Goal: Information Seeking & Learning: Learn about a topic

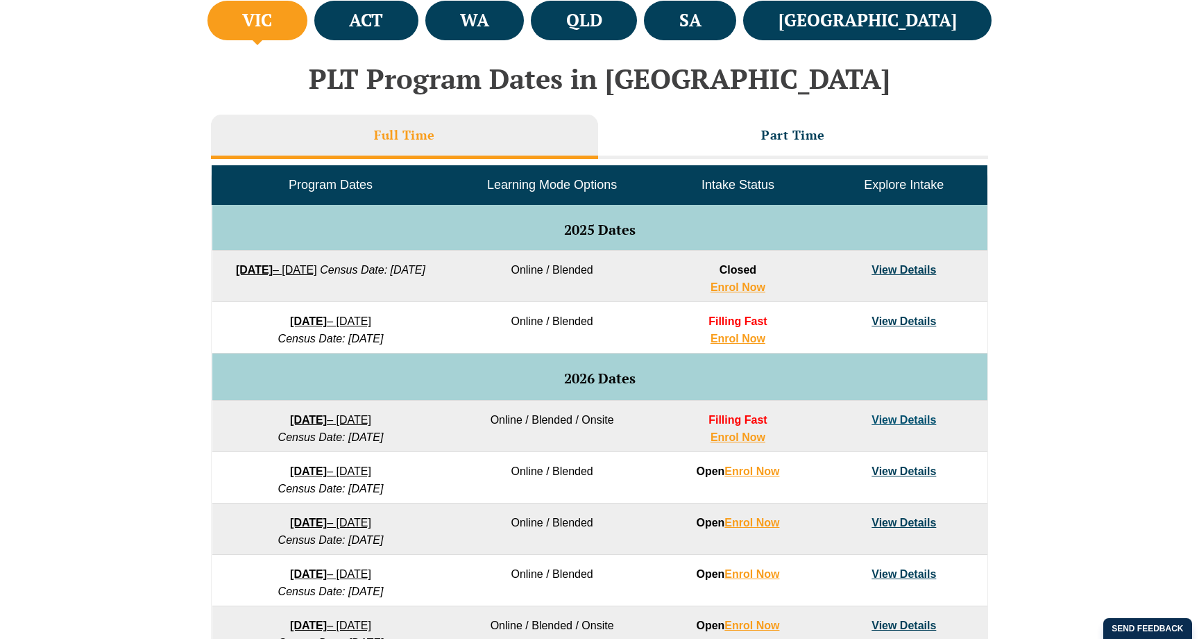
click at [918, 420] on link "View Details" at bounding box center [904, 420] width 65 height 12
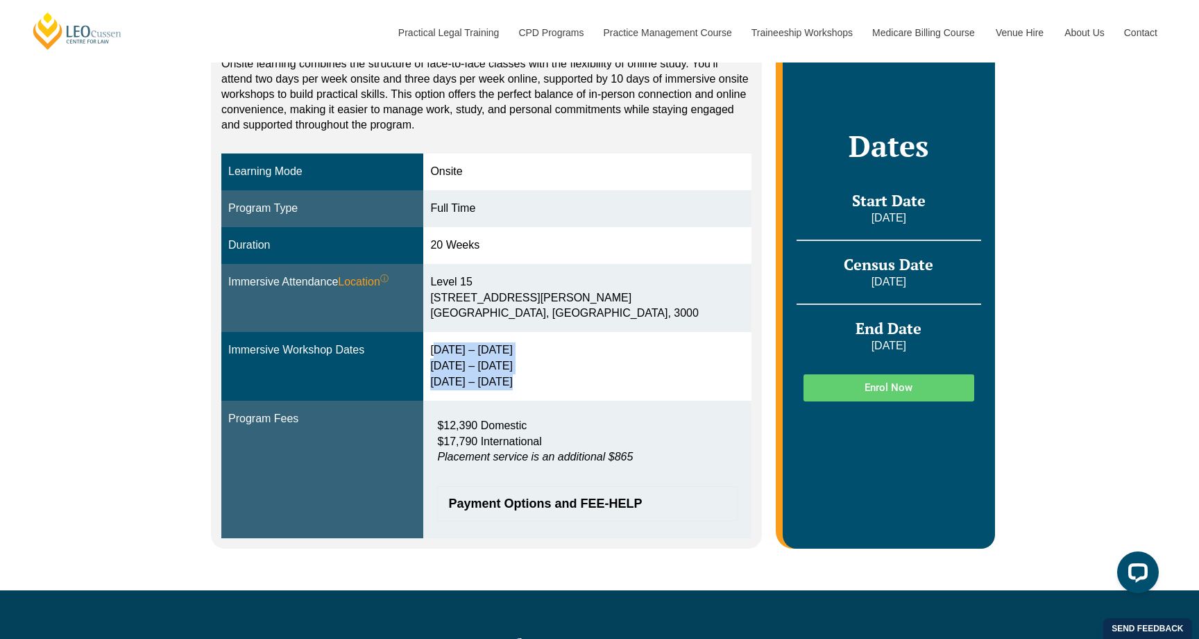
drag, startPoint x: 522, startPoint y: 372, endPoint x: 447, endPoint y: 343, distance: 80.4
click at [447, 343] on div "2 – 5 Feb 2026 14 – 16 Apr 2026 2 – 4 Jun 2026" at bounding box center [587, 366] width 314 height 48
drag, startPoint x: 447, startPoint y: 343, endPoint x: 541, endPoint y: 373, distance: 98.6
click at [541, 373] on div "2 – 5 Feb 2026 14 – 16 Apr 2026 2 – 4 Jun 2026" at bounding box center [587, 366] width 314 height 48
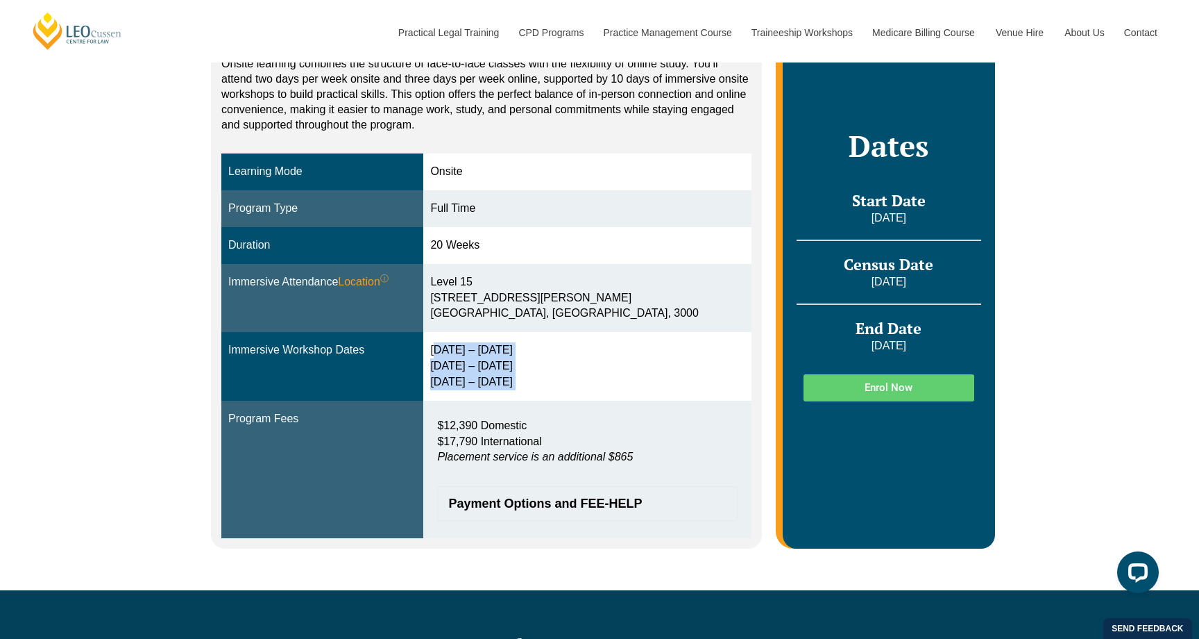
click at [541, 373] on div "2 – 5 Feb 2026 14 – 16 Apr 2026 2 – 4 Jun 2026" at bounding box center [587, 366] width 314 height 48
drag, startPoint x: 531, startPoint y: 375, endPoint x: 452, endPoint y: 342, distance: 85.6
click at [452, 342] on div "2 – 5 Feb 2026 14 – 16 Apr 2026 2 – 4 Jun 2026" at bounding box center [587, 366] width 314 height 48
drag, startPoint x: 448, startPoint y: 342, endPoint x: 534, endPoint y: 385, distance: 96.2
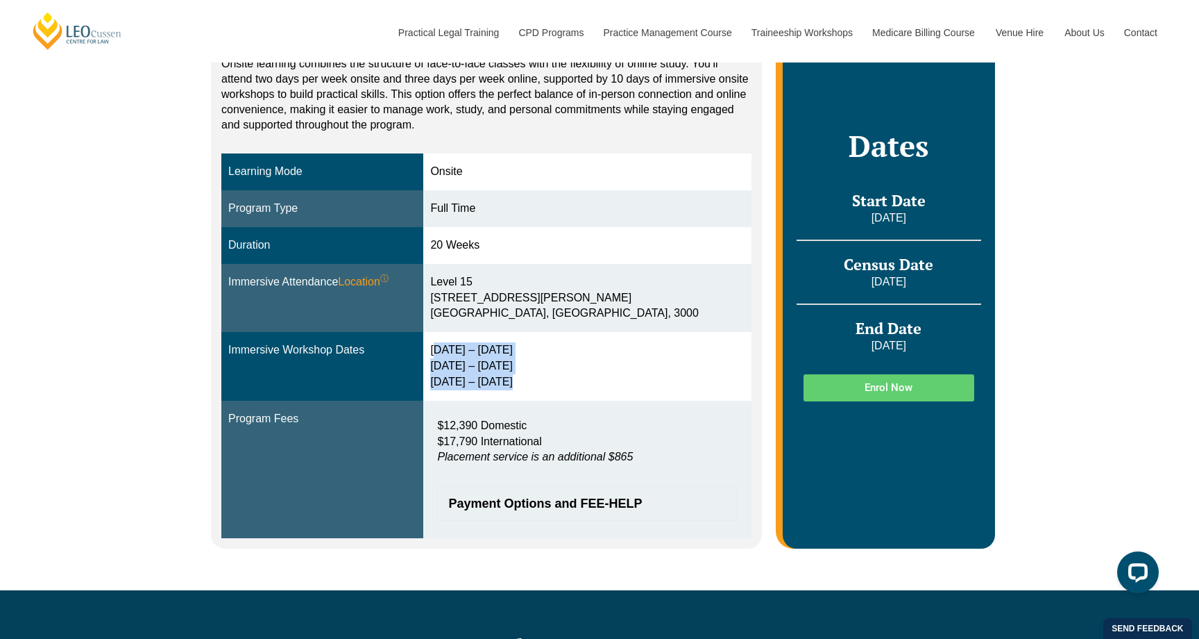
click at [534, 385] on td "2 – 5 Feb 2026 14 – 16 Apr 2026 2 – 4 Jun 2026" at bounding box center [587, 366] width 328 height 69
drag, startPoint x: 536, startPoint y: 382, endPoint x: 448, endPoint y: 342, distance: 96.9
click at [448, 342] on div "2 – 5 Feb 2026 14 – 16 Apr 2026 2 – 4 Jun 2026" at bounding box center [587, 366] width 314 height 48
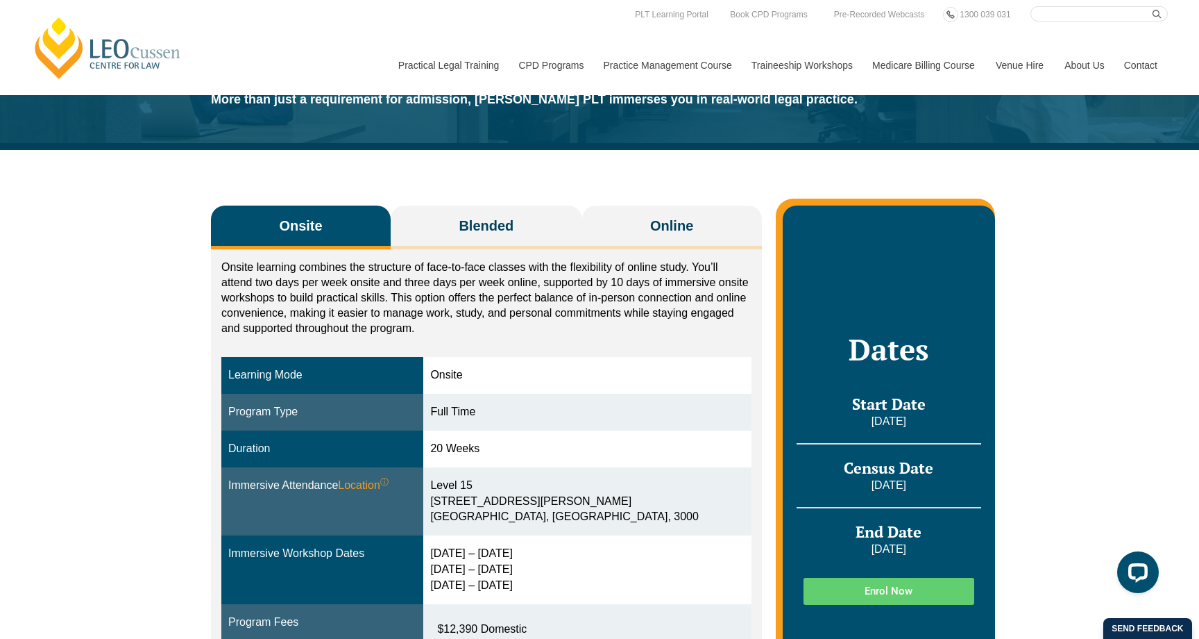
scroll to position [62, 0]
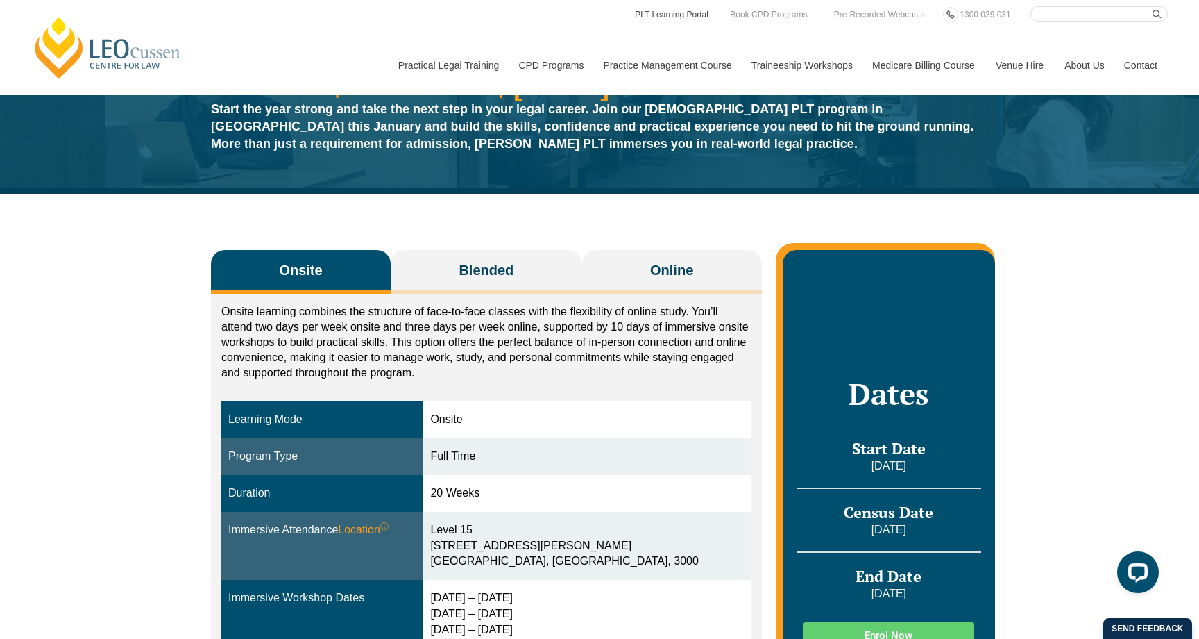
click at [690, 18] on link "PLT Learning Portal" at bounding box center [672, 14] width 76 height 15
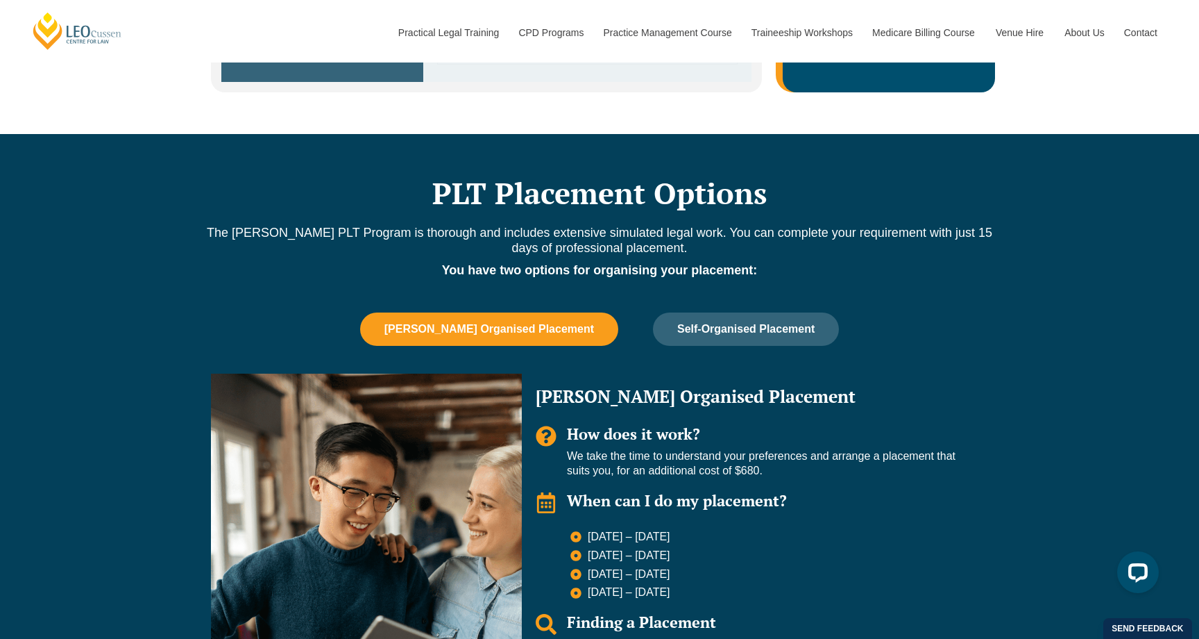
scroll to position [912, 0]
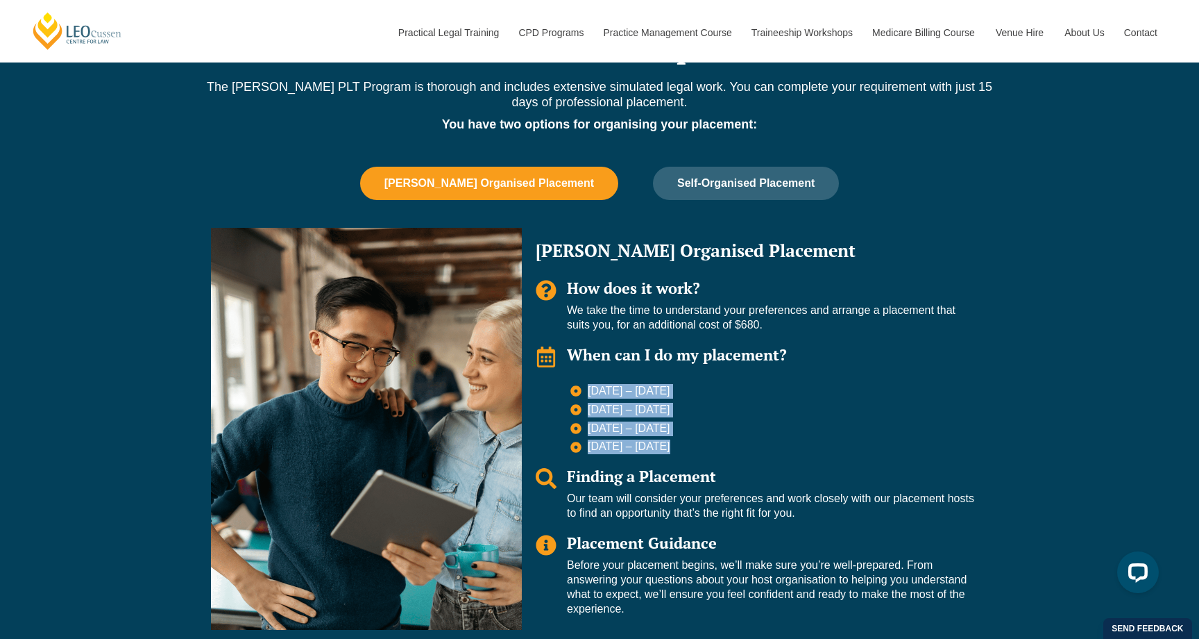
drag, startPoint x: 588, startPoint y: 377, endPoint x: 671, endPoint y: 433, distance: 100.5
click at [671, 434] on ul "6 July – 24 July 2026 24 Aug – 11 Sep 2026 9 Nov – 27 Nov 2026 1 – 19 Feb 2027" at bounding box center [773, 419] width 404 height 70
click at [671, 439] on li "[DATE] – [DATE]" at bounding box center [773, 446] width 404 height 15
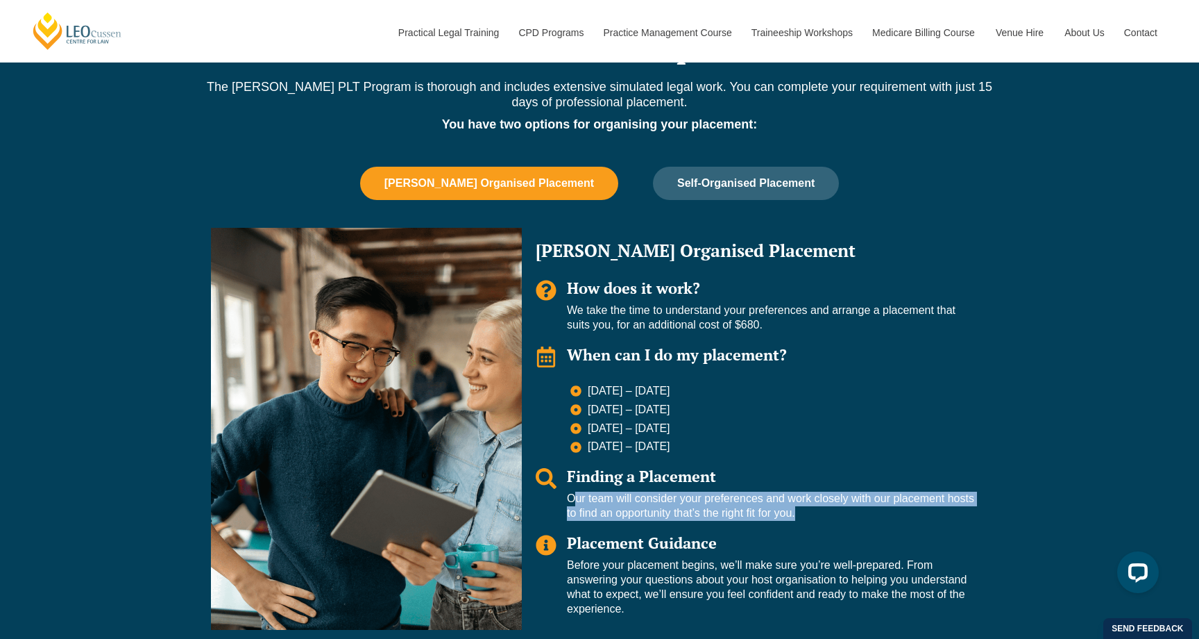
drag, startPoint x: 563, startPoint y: 485, endPoint x: 790, endPoint y: 499, distance: 227.4
click at [790, 499] on div "Finding a Placement Our team will consider your preferences and work closely wi…" at bounding box center [755, 494] width 439 height 53
click at [790, 498] on p "Our team will consider your preferences and work closely with our placement hos…" at bounding box center [770, 505] width 407 height 29
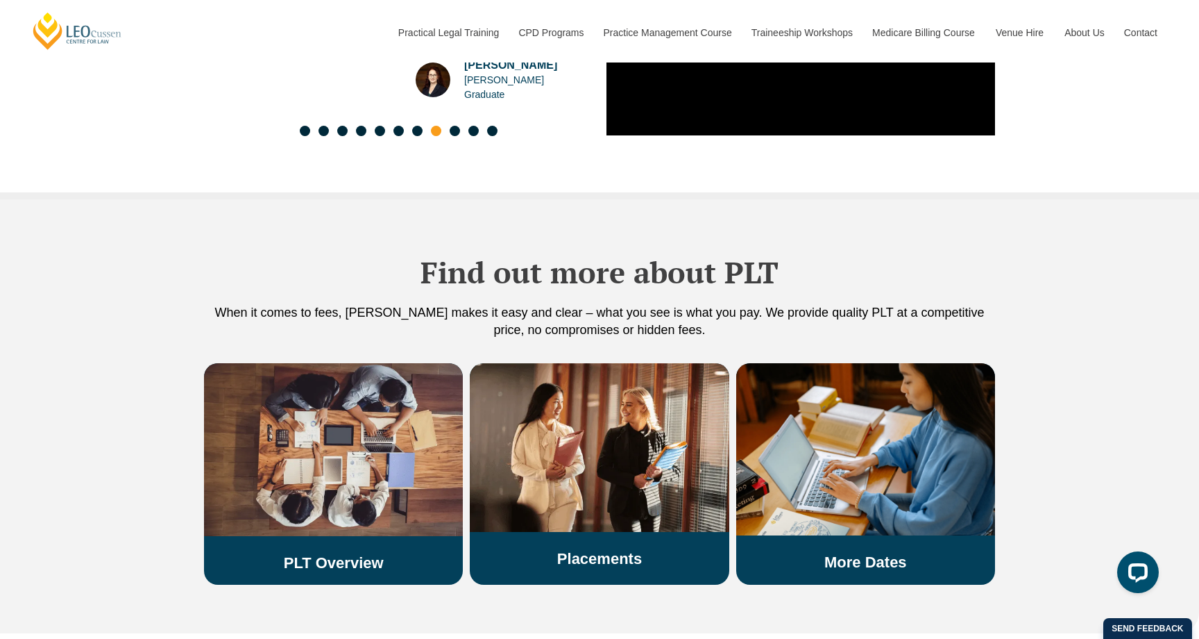
scroll to position [2244, 0]
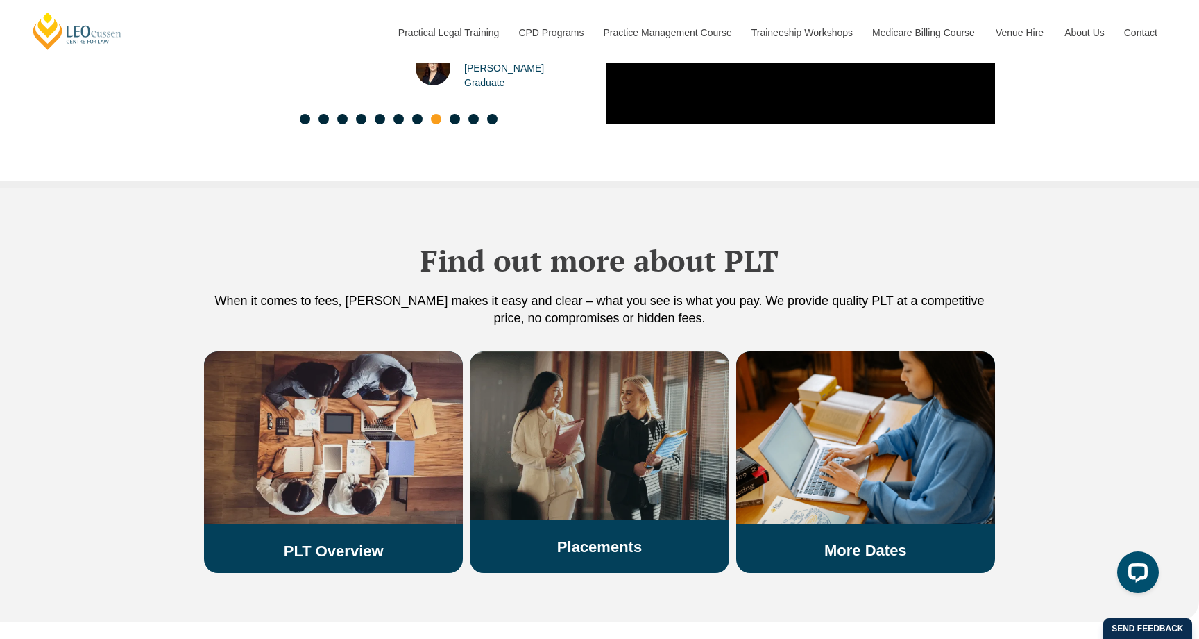
click at [484, 430] on img at bounding box center [599, 435] width 259 height 169
